Goal: Information Seeking & Learning: Learn about a topic

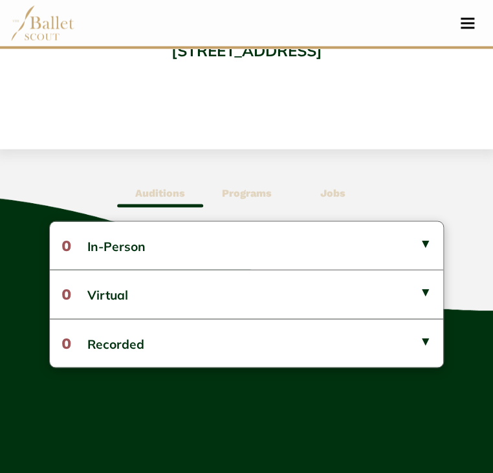
scroll to position [530, 0]
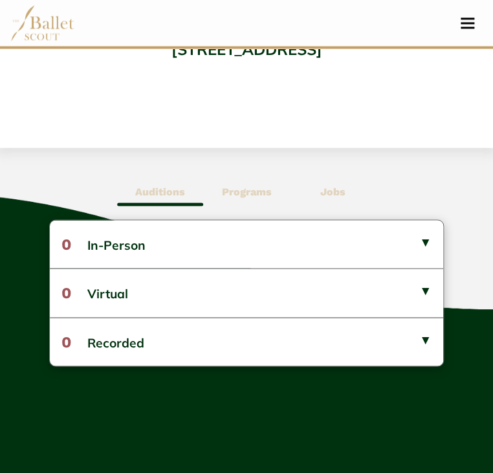
click at [247, 192] on b "Programs" at bounding box center [246, 191] width 50 height 12
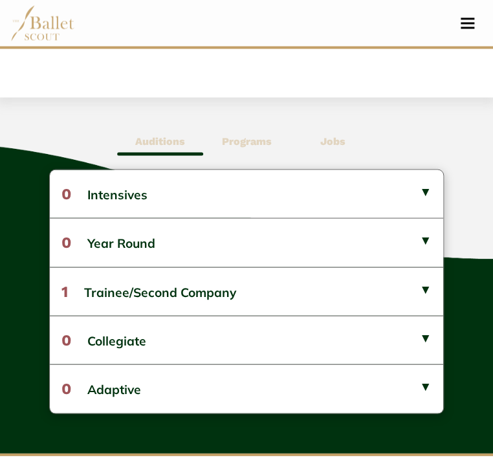
scroll to position [582, 0]
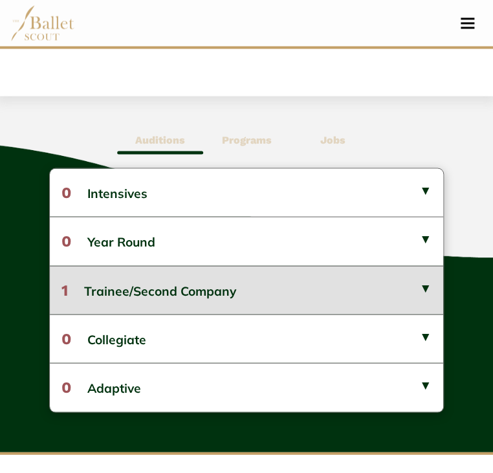
click at [266, 283] on button "1 Trainee/Second Company" at bounding box center [246, 289] width 393 height 48
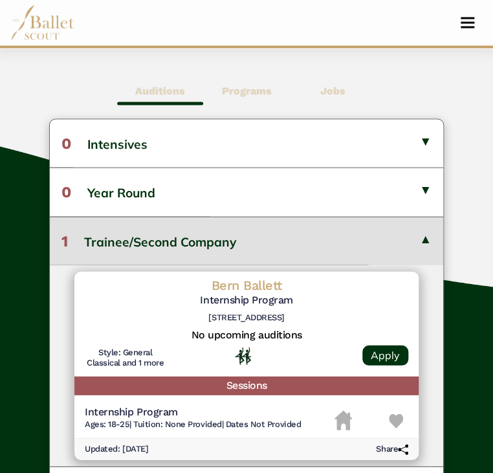
scroll to position [630, 0]
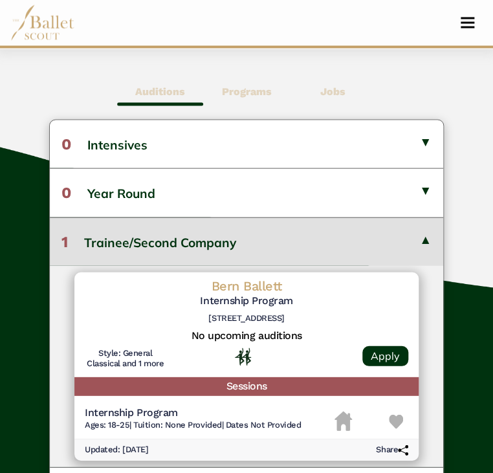
click at [331, 94] on b "Jobs" at bounding box center [332, 91] width 25 height 12
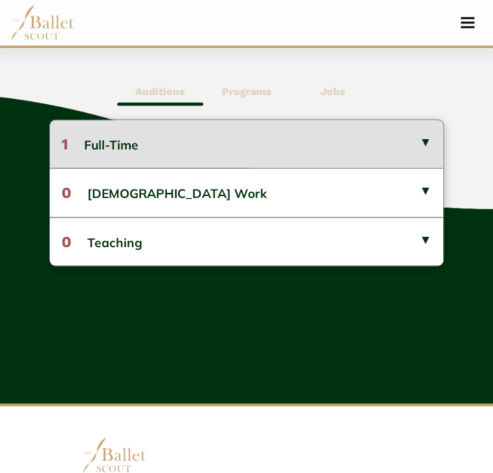
click at [301, 135] on button "1 Full-Time" at bounding box center [246, 144] width 393 height 48
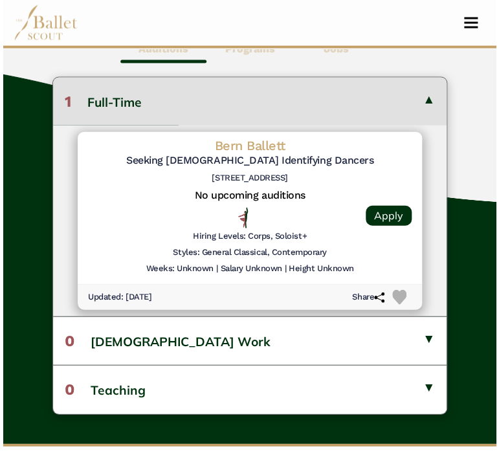
scroll to position [674, 0]
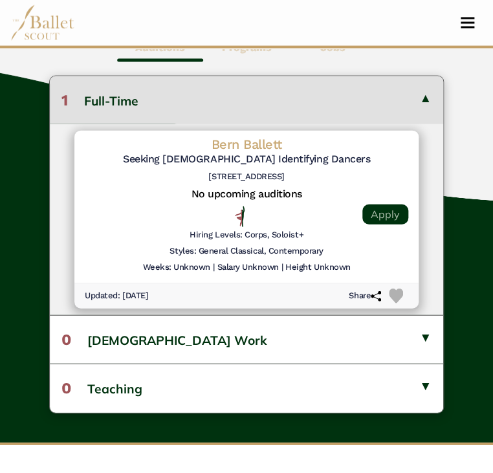
click at [378, 209] on link "Apply" at bounding box center [385, 214] width 46 height 20
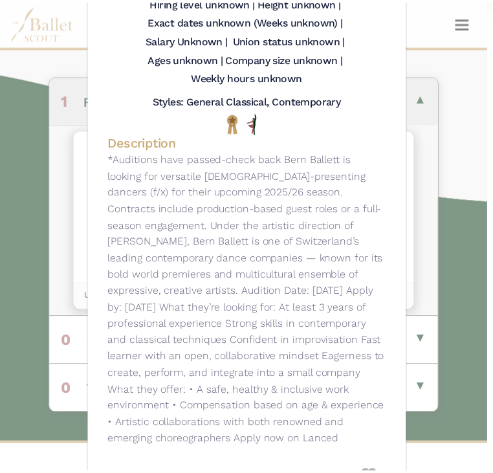
scroll to position [0, 0]
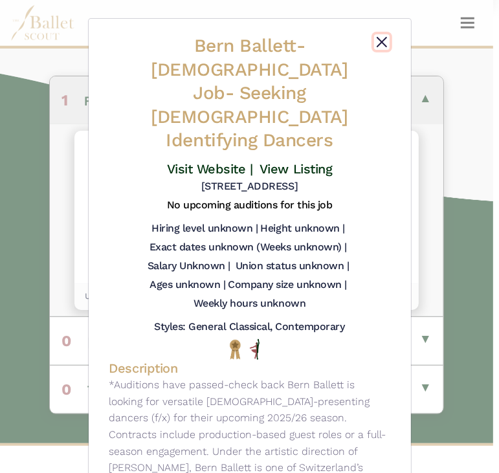
click at [380, 45] on button "Close" at bounding box center [382, 42] width 16 height 16
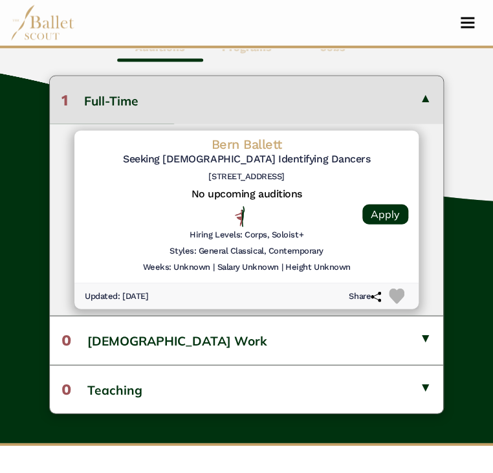
scroll to position [603, 0]
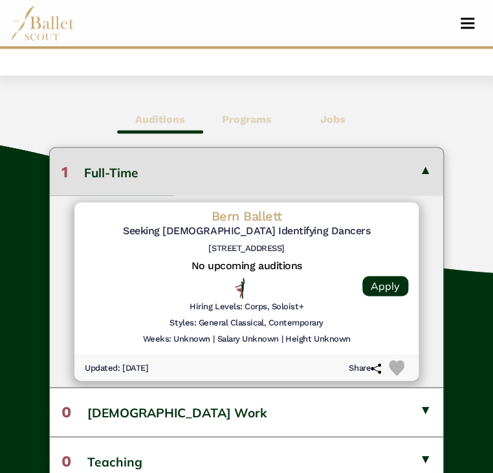
click at [256, 122] on b "Programs" at bounding box center [246, 119] width 50 height 12
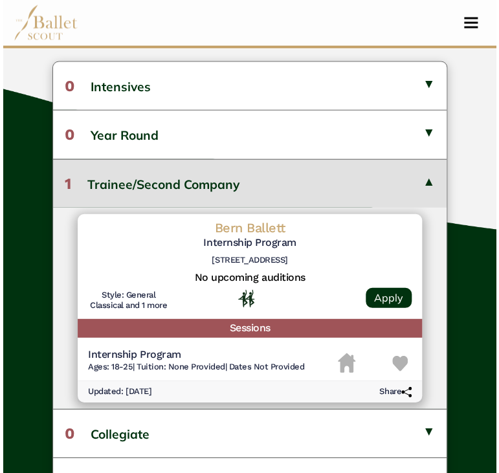
scroll to position [688, 0]
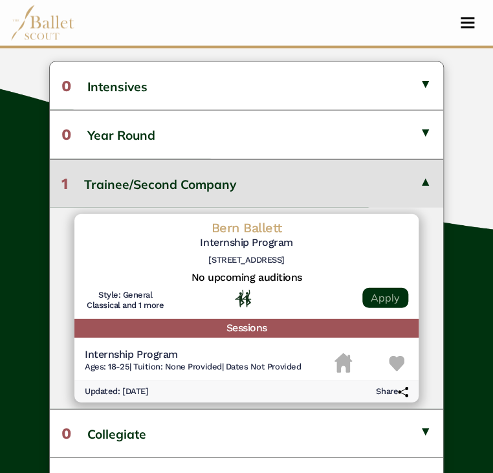
click at [388, 298] on link "Apply" at bounding box center [385, 298] width 46 height 20
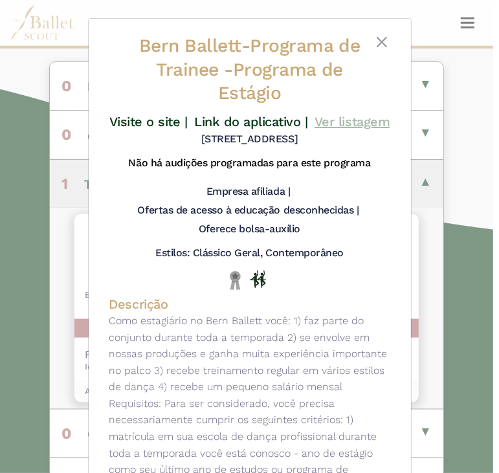
click at [383, 116] on font "Ver listagem" at bounding box center [351, 122] width 75 height 16
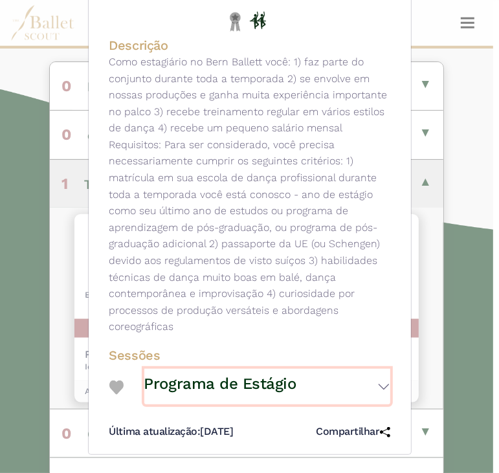
click at [380, 369] on button "Programa de Estágio" at bounding box center [267, 387] width 246 height 36
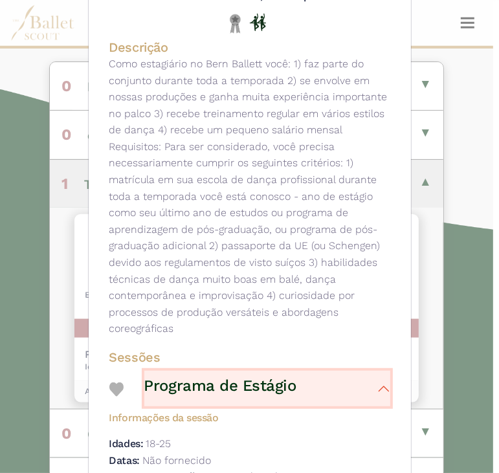
scroll to position [256, 0]
click at [230, 387] on font "Programa de Estágio" at bounding box center [220, 386] width 152 height 18
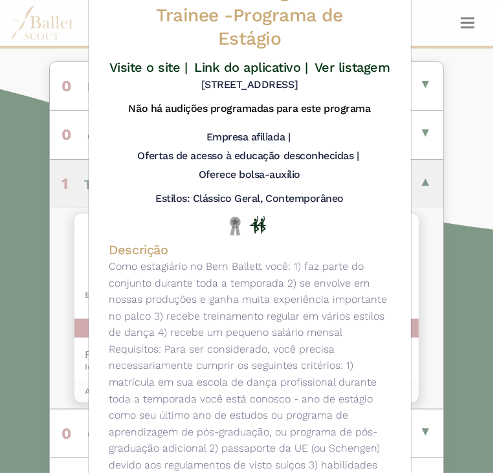
scroll to position [52, 0]
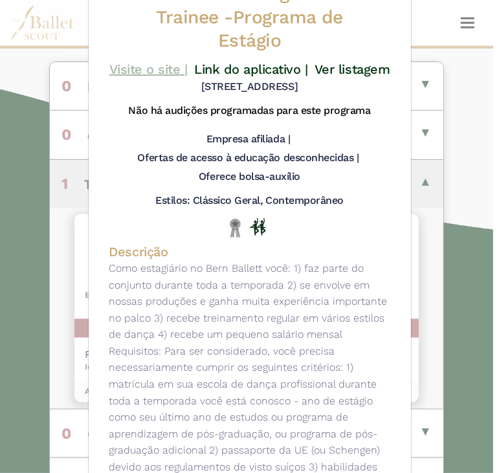
click at [156, 63] on font "Visite o site |" at bounding box center [148, 69] width 78 height 16
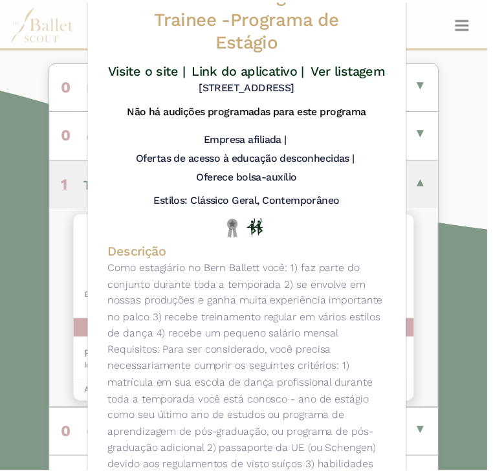
scroll to position [0, 0]
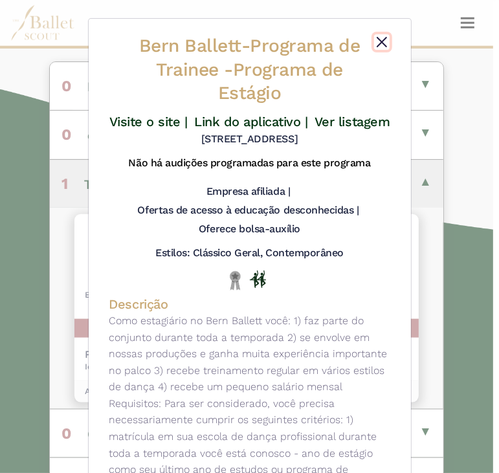
click at [379, 42] on button "Fechar" at bounding box center [382, 42] width 16 height 16
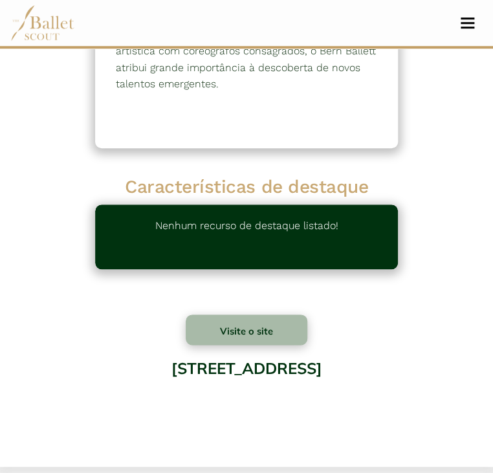
scroll to position [237, 0]
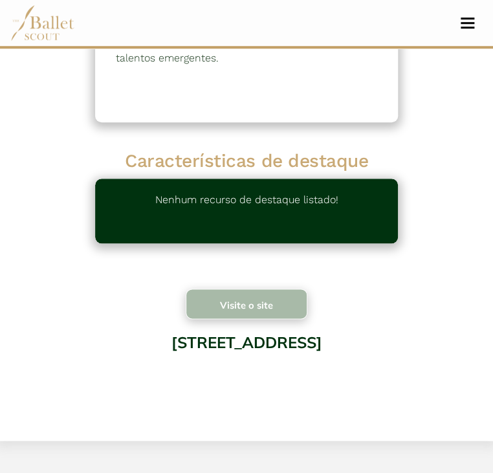
click at [278, 303] on button "Visite o site" at bounding box center [246, 303] width 121 height 30
